Goal: Obtain resource: Obtain resource

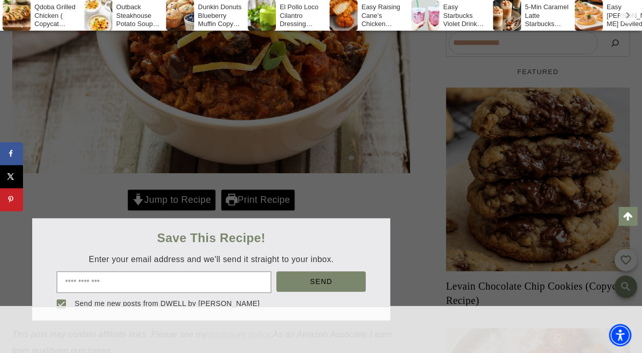
scroll to position [408, 0]
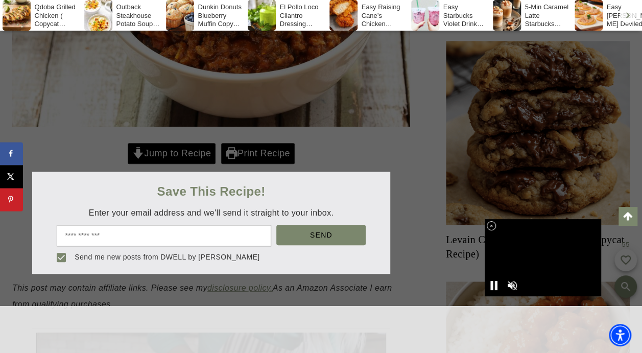
click at [105, 236] on input "email" at bounding box center [164, 235] width 215 height 21
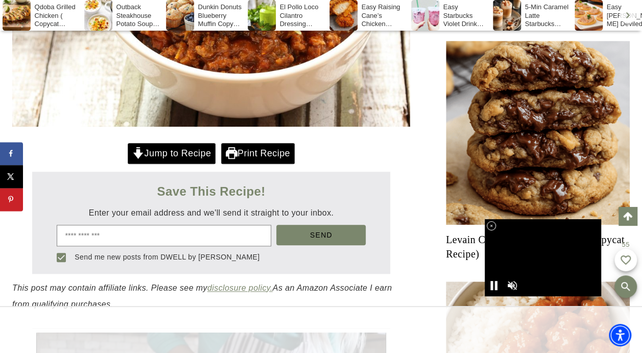
type input "**********"
click at [344, 193] on div "Save This Recipe!" at bounding box center [211, 191] width 358 height 19
click at [256, 153] on link "Print Recipe" at bounding box center [258, 153] width 74 height 21
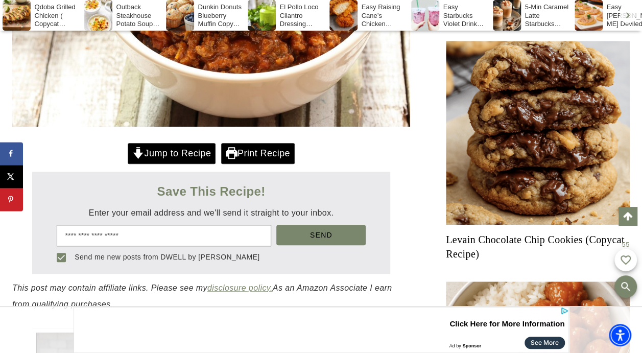
scroll to position [0, 0]
